Goal: Task Accomplishment & Management: Complete application form

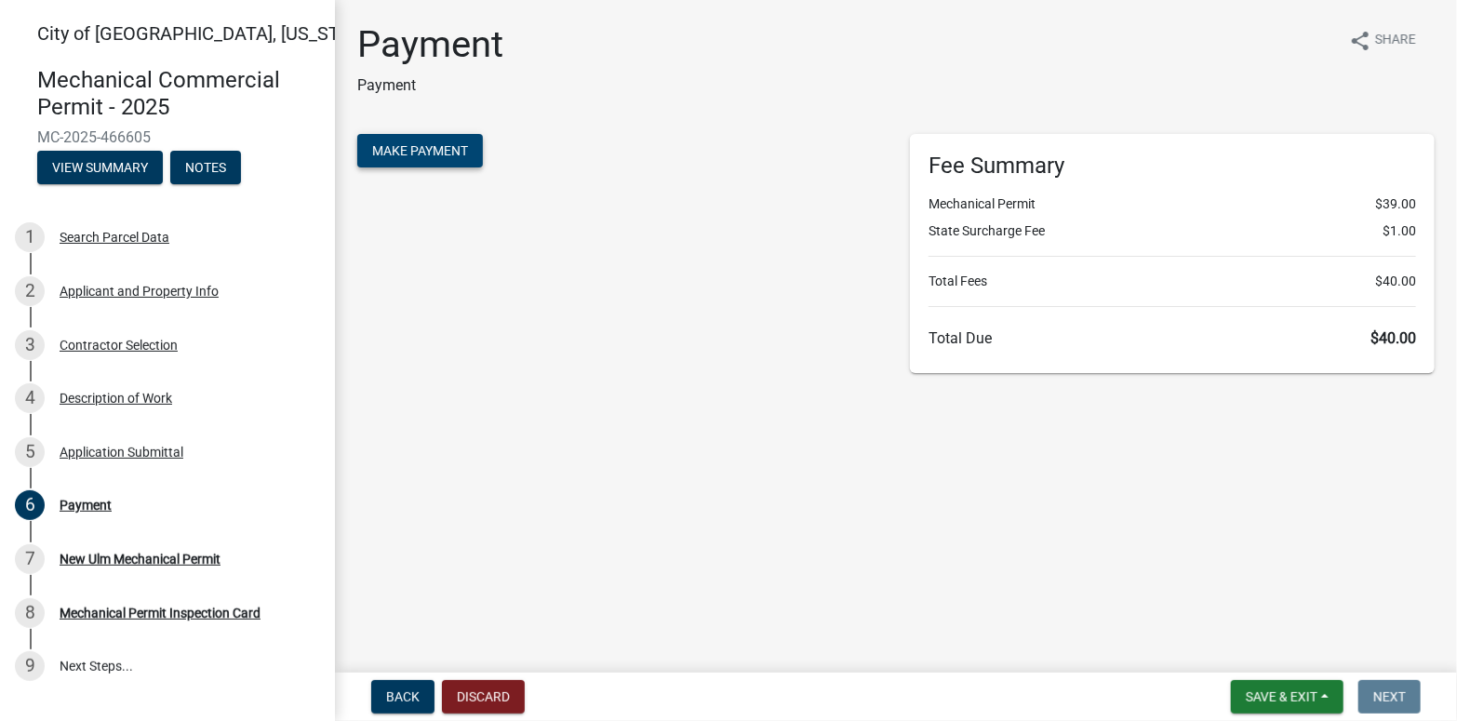
click at [423, 146] on span "Make Payment" at bounding box center [420, 150] width 96 height 15
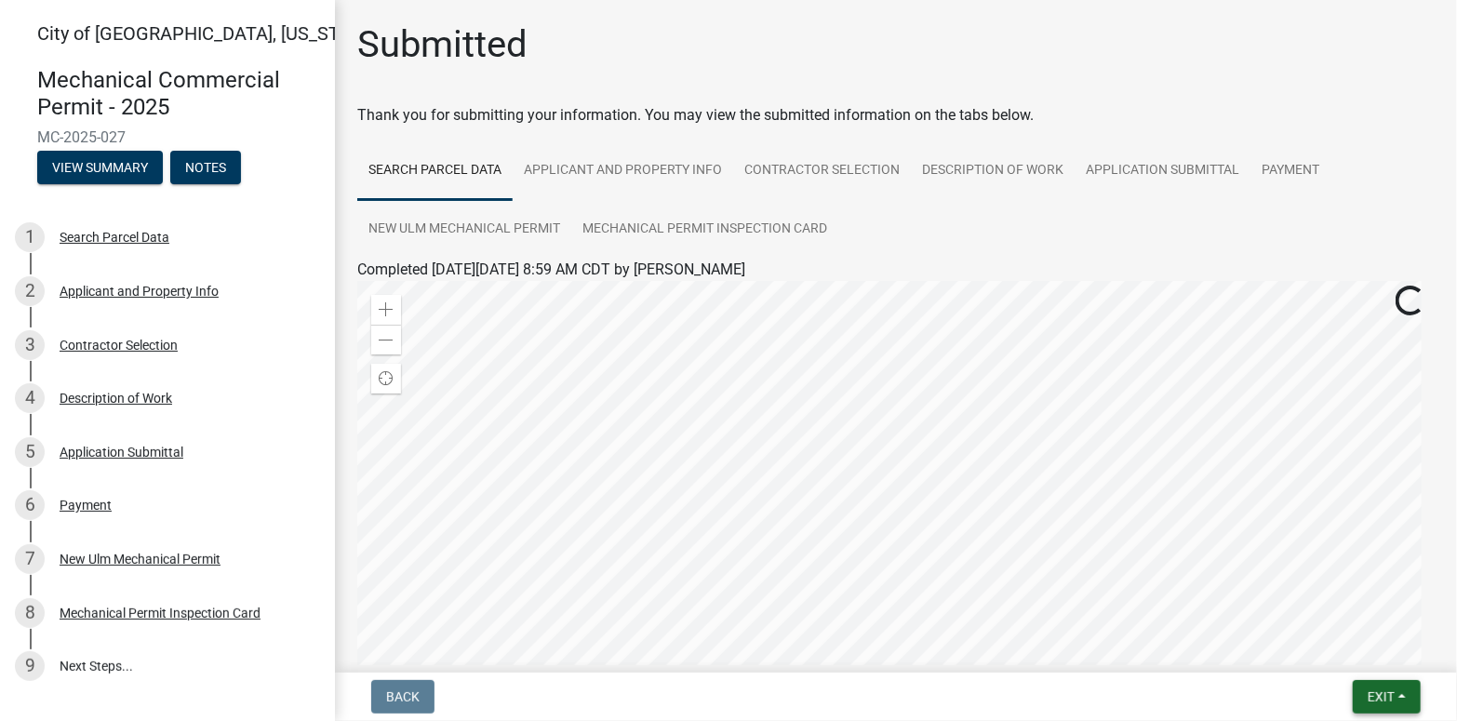
click at [1384, 689] on span "Exit" at bounding box center [1380, 696] width 27 height 15
click at [1355, 633] on button "Save & Exit" at bounding box center [1345, 648] width 149 height 45
